Goal: Register for event/course

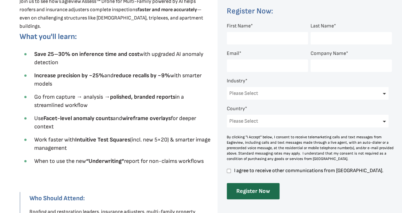
scroll to position [239, 0]
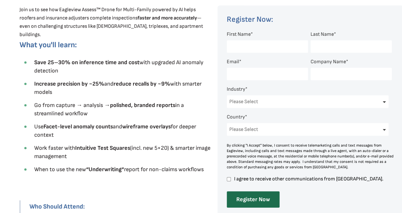
click at [261, 51] on input "First Name *" at bounding box center [267, 46] width 81 height 12
type input "[PERSON_NAME]"
click at [255, 79] on input "Email *" at bounding box center [267, 74] width 81 height 12
type input "[PERSON_NAME][EMAIL_ADDRESS][PERSON_NAME][DOMAIN_NAME]"
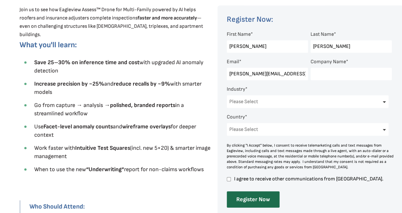
select select "[GEOGRAPHIC_DATA]"
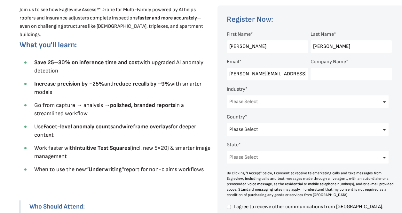
click at [339, 72] on input "Company Name *" at bounding box center [351, 74] width 81 height 12
type input "WTI"
click at [335, 107] on select "Please Select Architects & Engineering Construction Electric/Gas Utilities Gove…" at bounding box center [308, 101] width 162 height 13
select select "Construction"
click at [227, 96] on select "Please Select Architects & Engineering Construction Electric/Gas Utilities Gove…" at bounding box center [308, 101] width 162 height 13
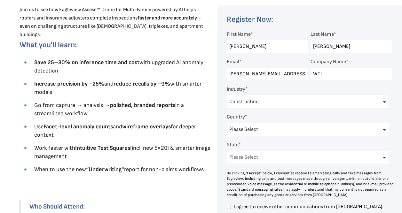
click at [312, 156] on select "Please Select [US_STATE] [US_STATE] [GEOGRAPHIC_DATA] [US_STATE] [US_STATE] [GE…" at bounding box center [308, 157] width 162 height 13
click at [377, 160] on select "Please Select [US_STATE] [US_STATE] [GEOGRAPHIC_DATA] [US_STATE] [US_STATE] [GE…" at bounding box center [308, 157] width 162 height 13
click at [379, 158] on select "Please Select [US_STATE] [US_STATE] [GEOGRAPHIC_DATA] [US_STATE] [US_STATE] [GE…" at bounding box center [308, 157] width 162 height 13
select select "[US_STATE]"
click at [227, 152] on select "Please Select [US_STATE] [US_STATE] [GEOGRAPHIC_DATA] [US_STATE] [US_STATE] [GE…" at bounding box center [308, 157] width 162 height 13
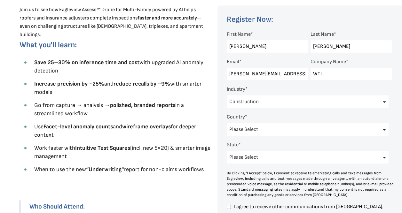
scroll to position [0, 0]
click at [228, 210] on input "I agree to receive other communications from [GEOGRAPHIC_DATA]." at bounding box center [229, 207] width 4 height 6
checkbox input "true"
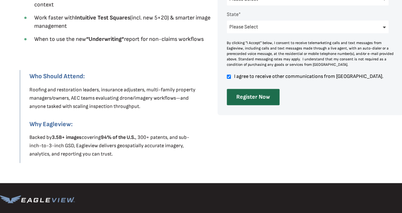
scroll to position [379, 0]
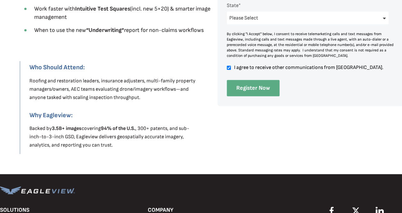
click at [262, 87] on input "Register Now" at bounding box center [253, 88] width 53 height 16
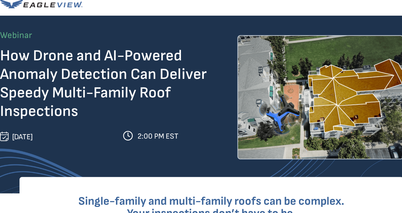
scroll to position [0, 0]
